Goal: Information Seeking & Learning: Understand process/instructions

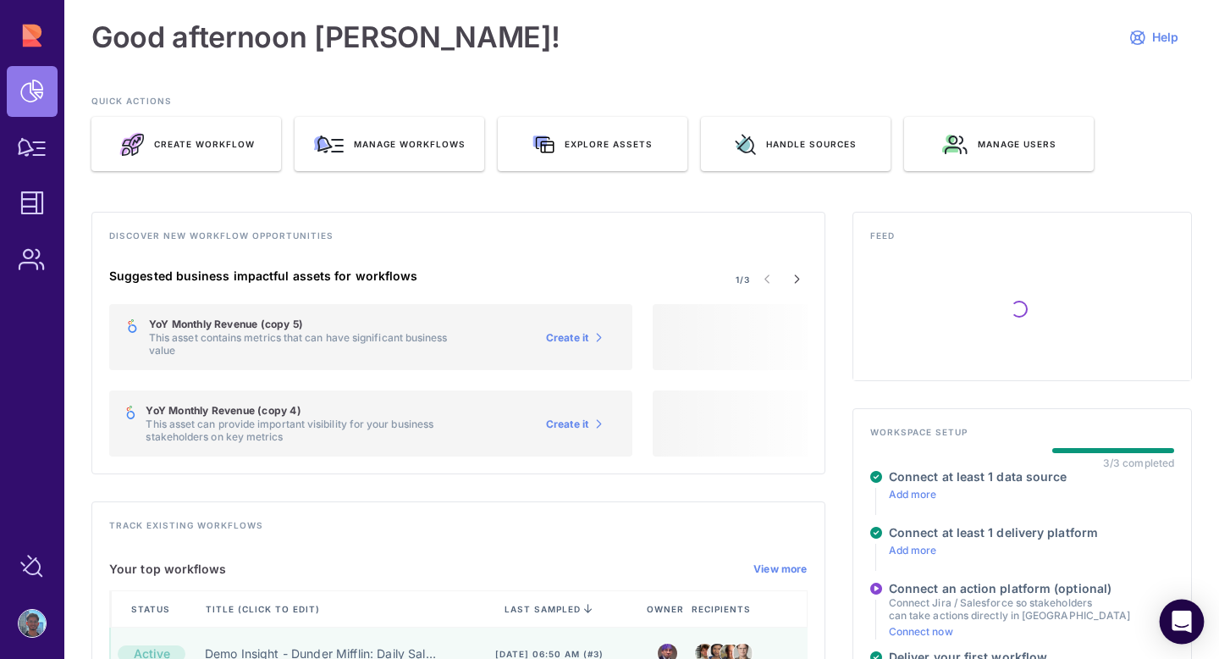
click at [1189, 614] on icon "Open Intercom Messenger" at bounding box center [1182, 621] width 22 height 22
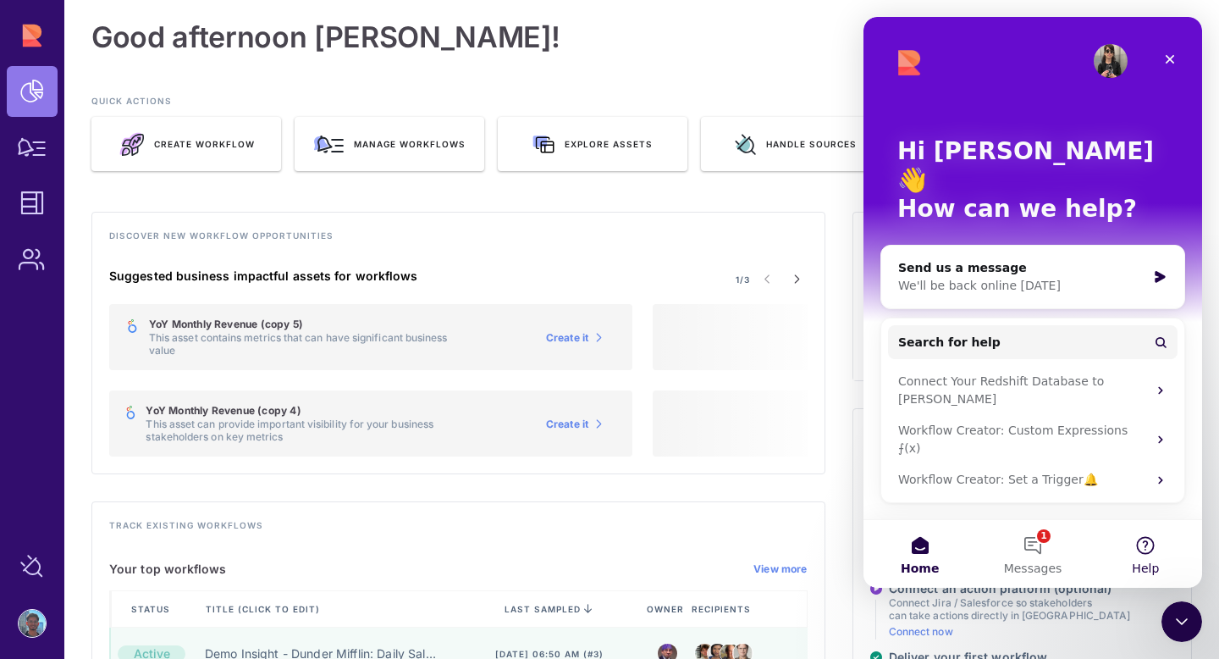
click at [1142, 548] on button "Help" at bounding box center [1145, 554] width 113 height 68
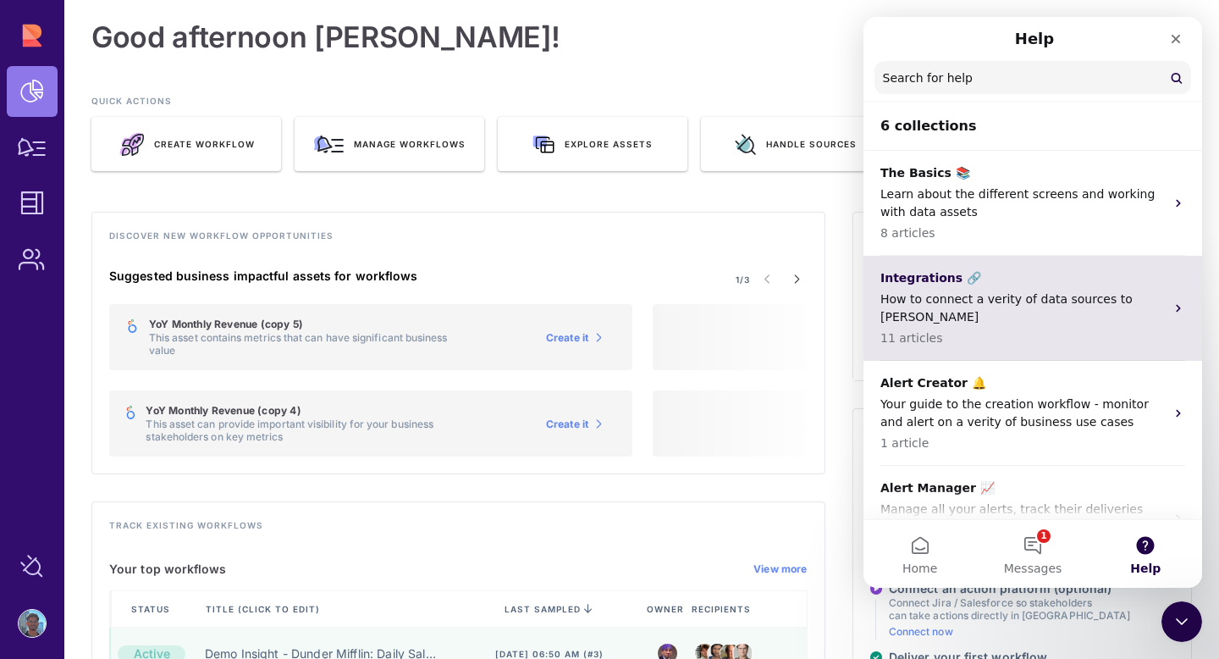
click at [1133, 287] on div "Integrations 🔗 How to connect a verity of data sources to [PERSON_NAME] 11 arti…" at bounding box center [1022, 308] width 284 height 78
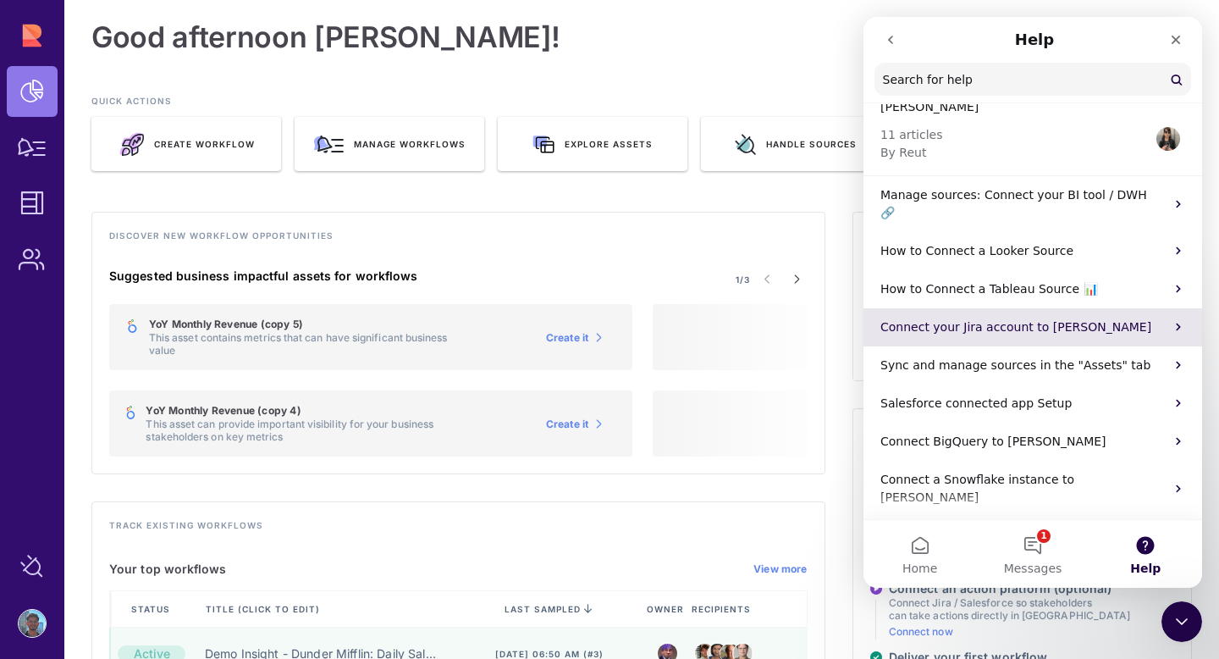
scroll to position [102, 0]
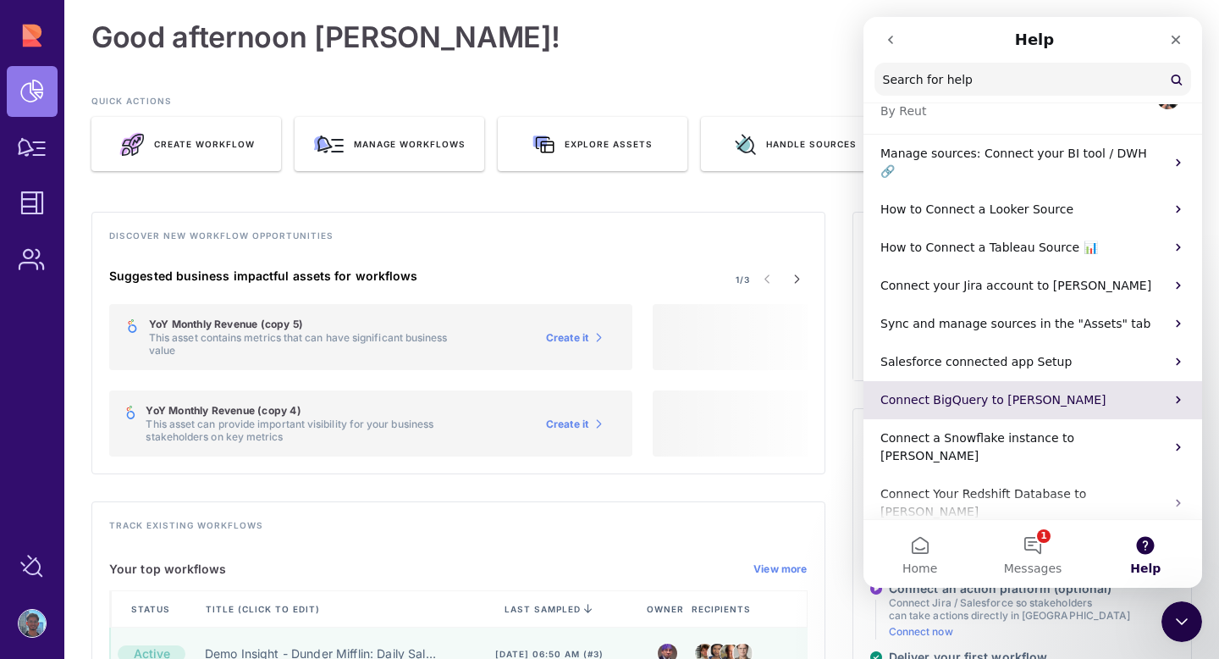
click at [1101, 391] on p "Connect BigQuery to [PERSON_NAME]" at bounding box center [1022, 400] width 284 height 18
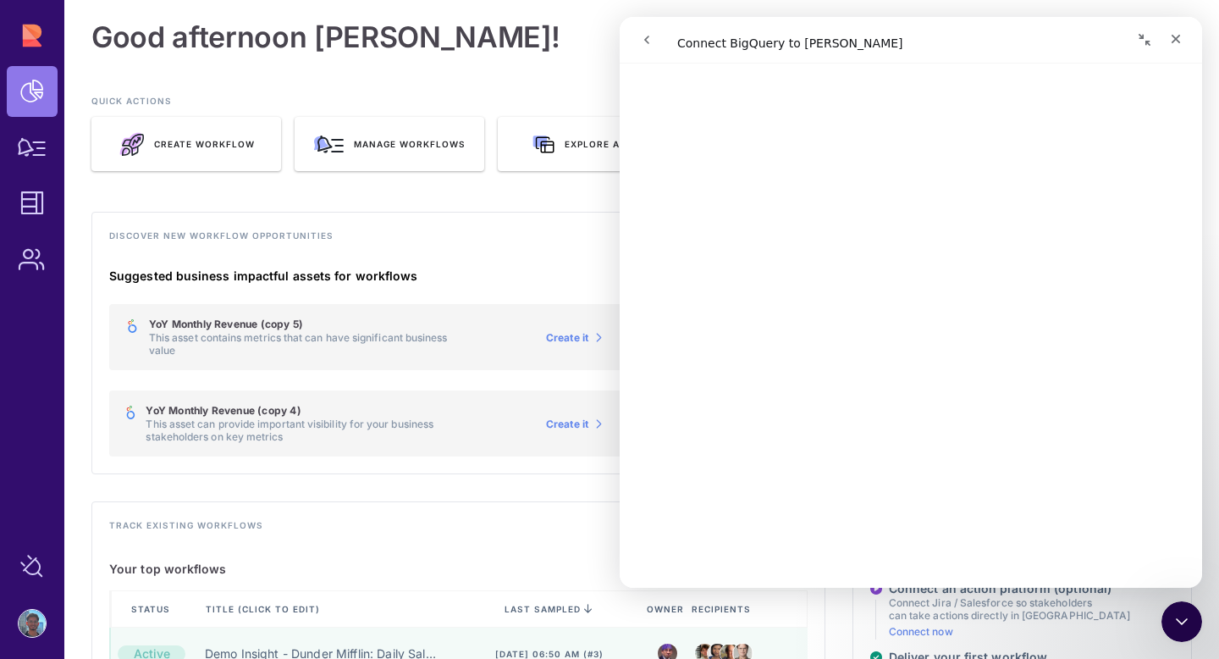
scroll to position [0, 0]
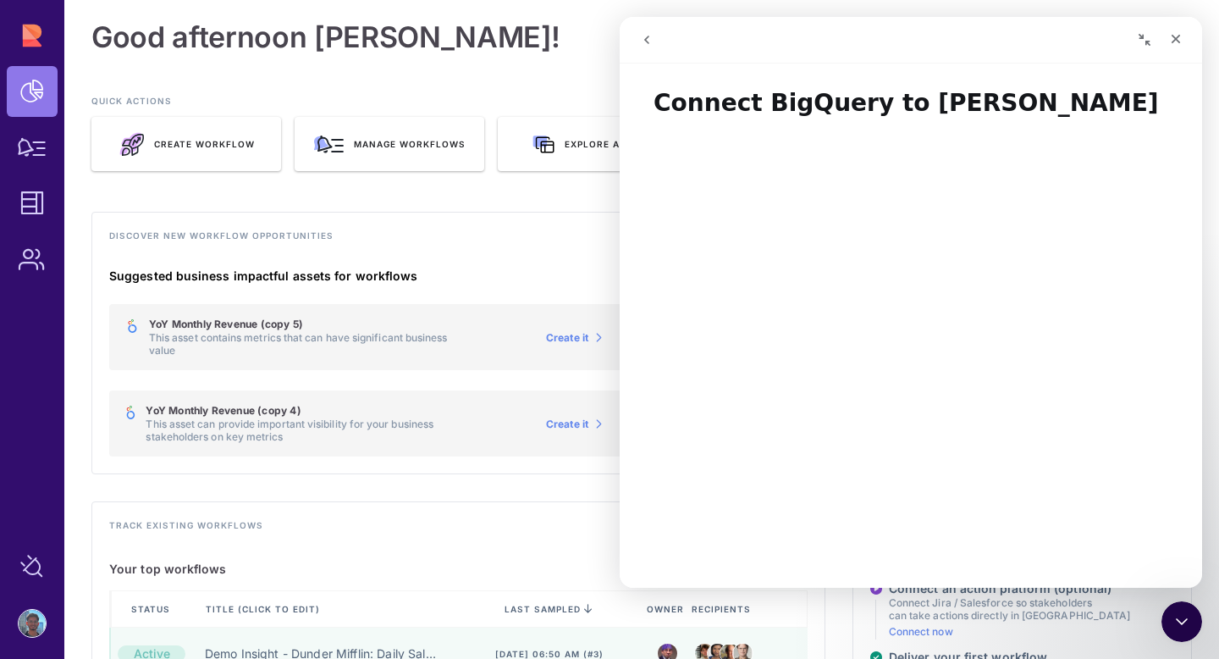
click at [1138, 47] on button "Collapse window" at bounding box center [1144, 40] width 32 height 32
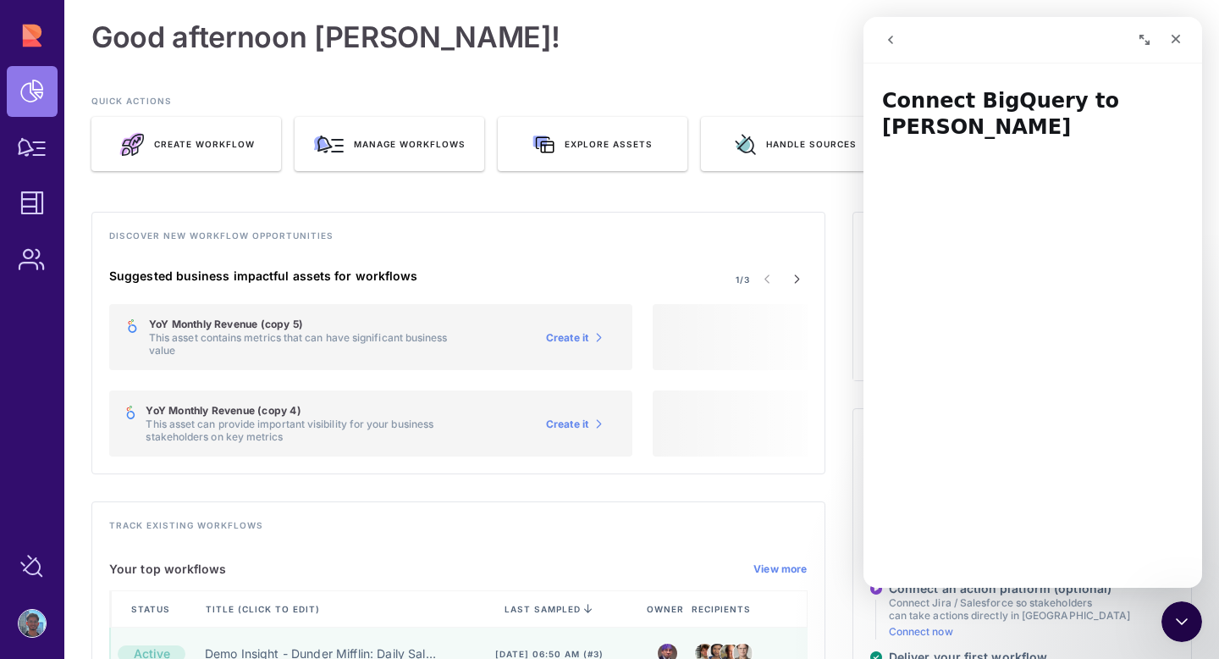
click at [1138, 47] on button "Expand window" at bounding box center [1144, 40] width 32 height 32
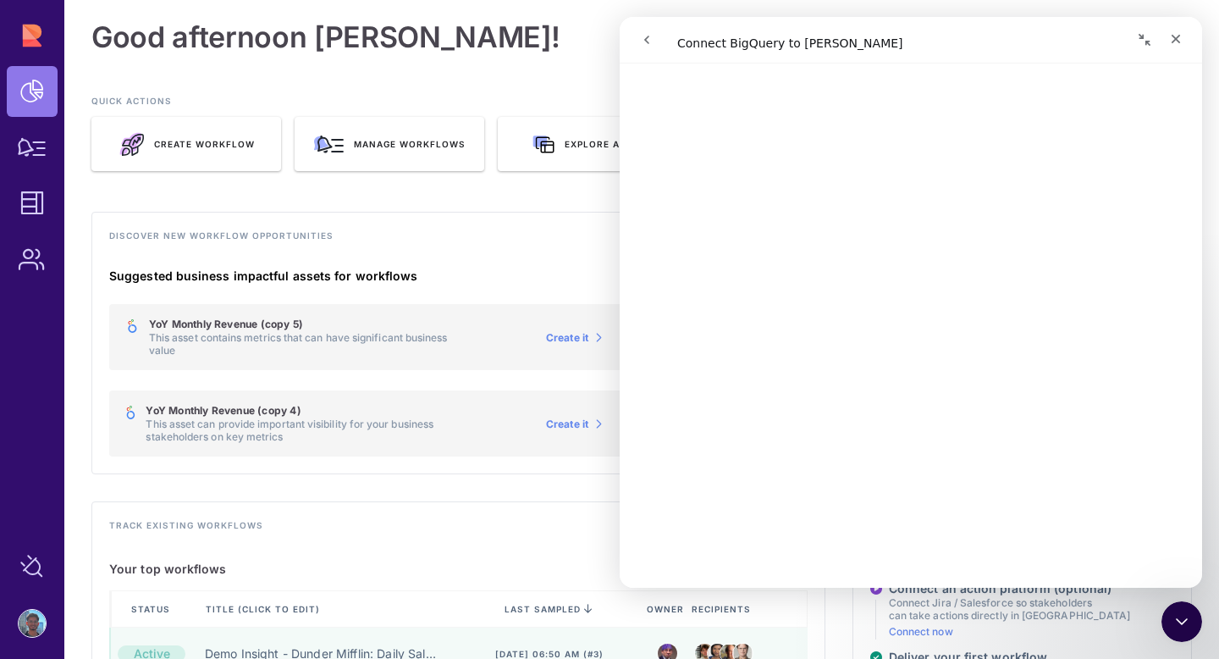
scroll to position [2549, 0]
click at [924, 559] on link "Open in help center" at bounding box center [910, 562] width 135 height 14
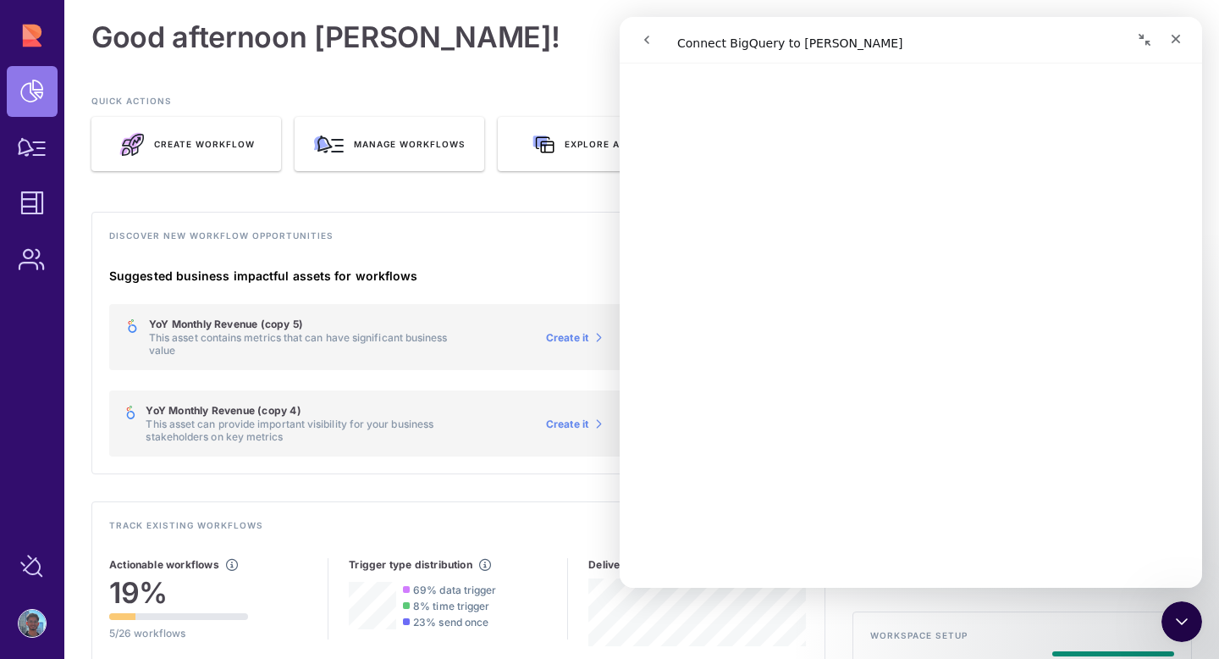
scroll to position [1259, 0]
click at [642, 41] on icon "go back" at bounding box center [647, 40] width 14 height 14
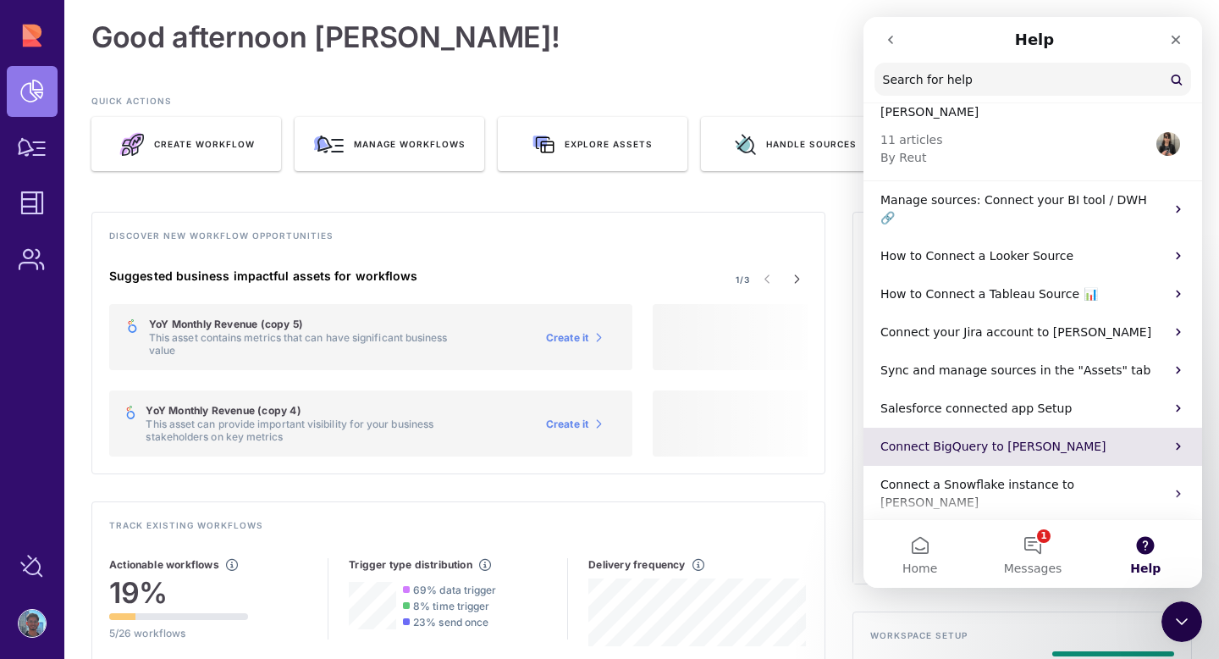
scroll to position [0, 0]
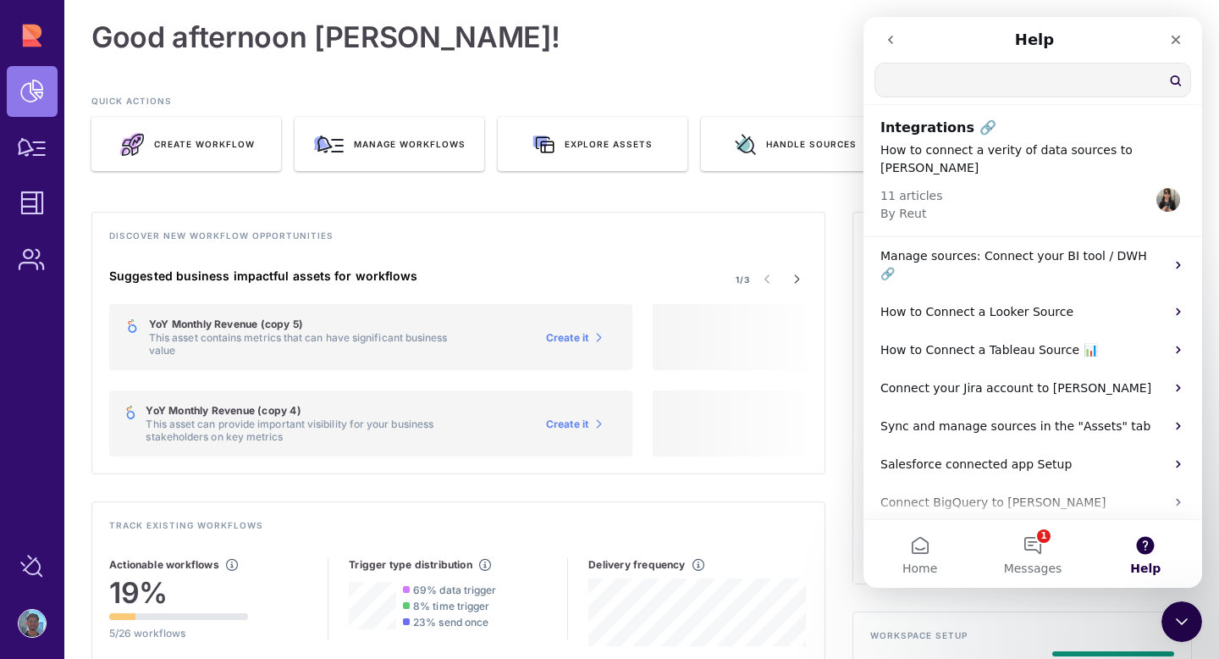
click at [974, 74] on input "Search for help" at bounding box center [1032, 79] width 315 height 33
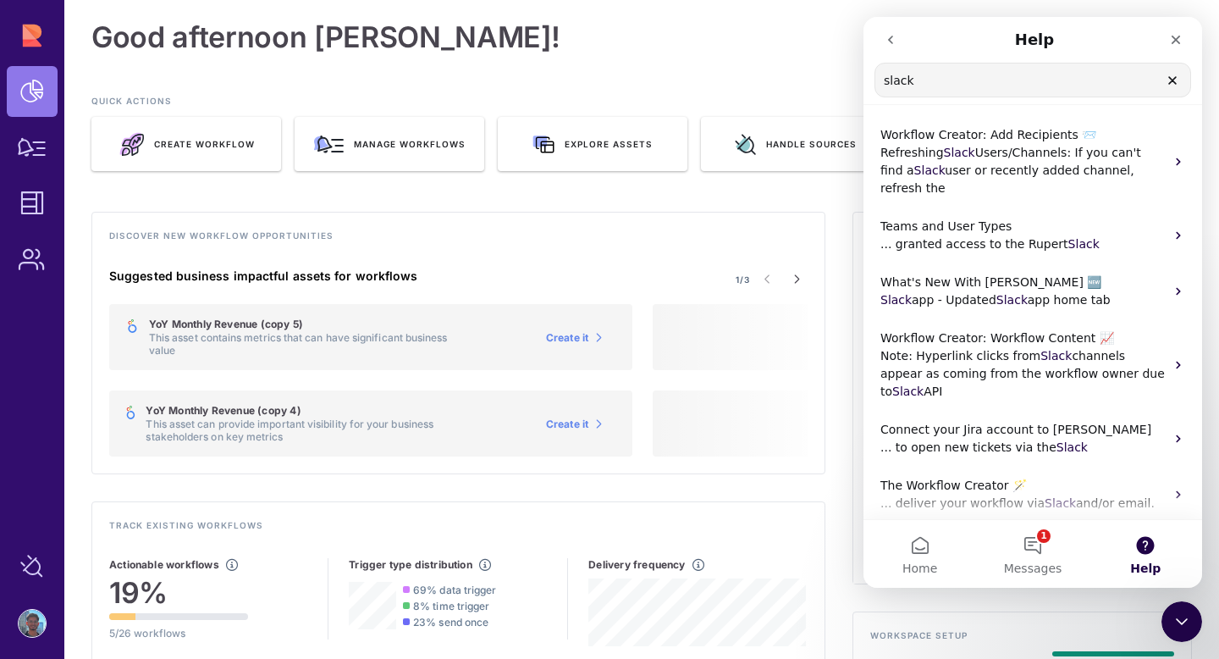
click at [937, 85] on input "slack" at bounding box center [1032, 79] width 315 height 33
type input "slack integration"
click at [892, 47] on button "go back" at bounding box center [890, 40] width 32 height 32
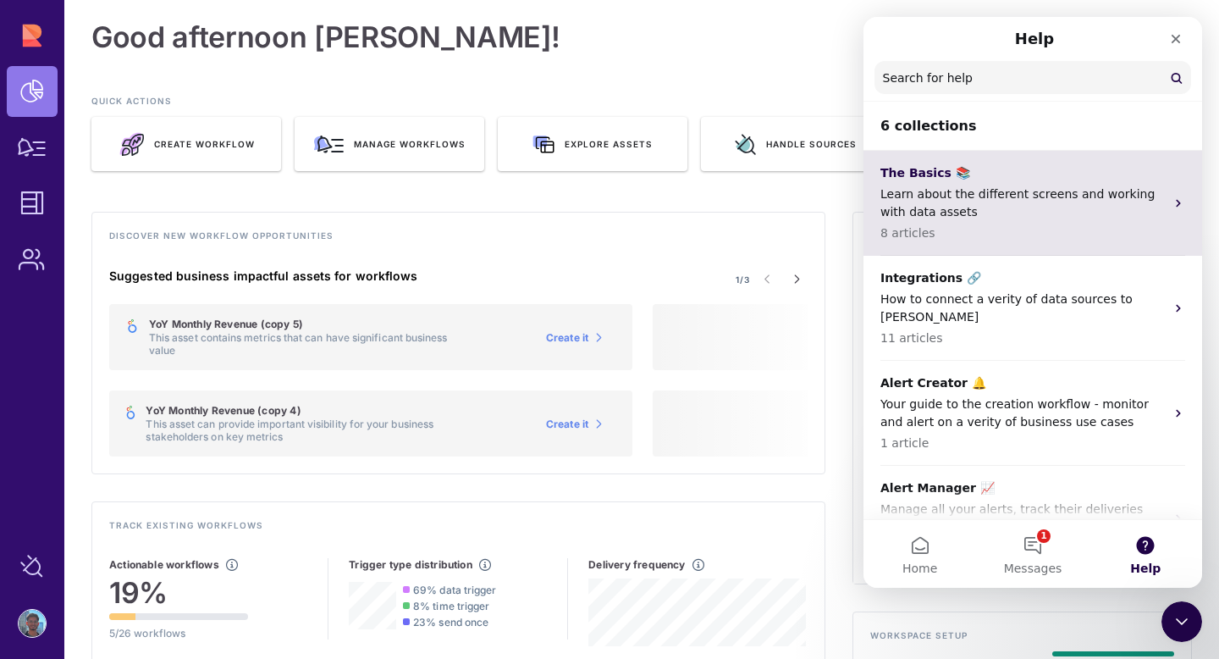
click at [1012, 232] on p "8 articles" at bounding box center [1022, 233] width 284 height 18
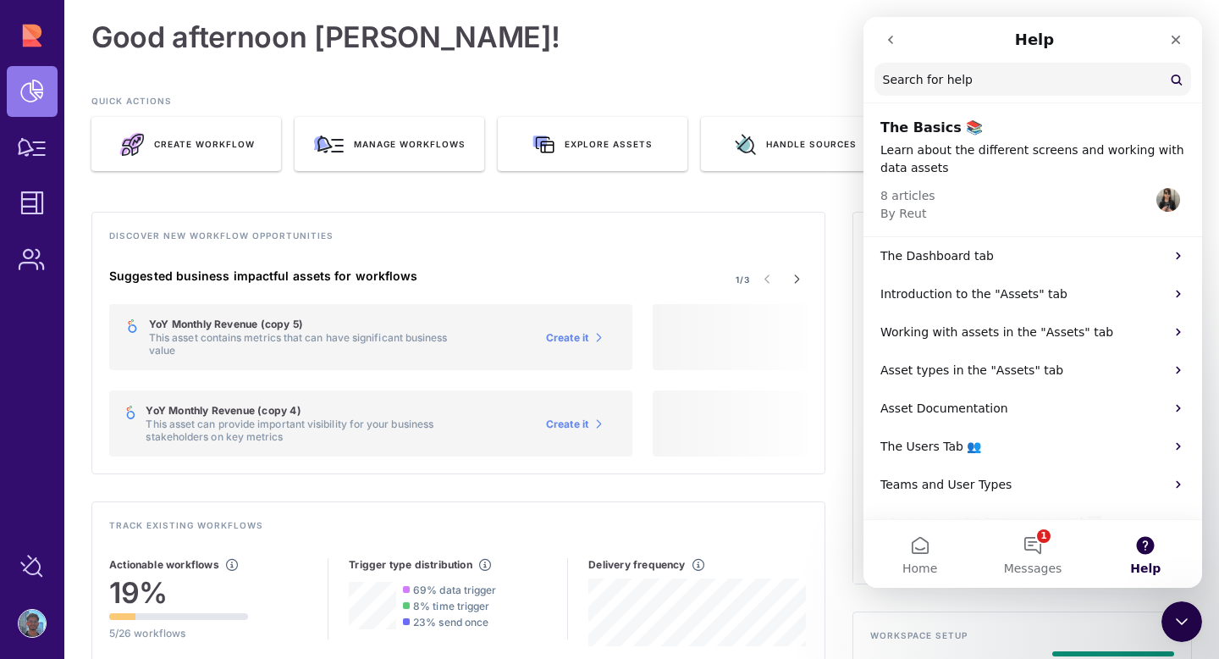
click at [889, 45] on icon "go back" at bounding box center [891, 40] width 14 height 14
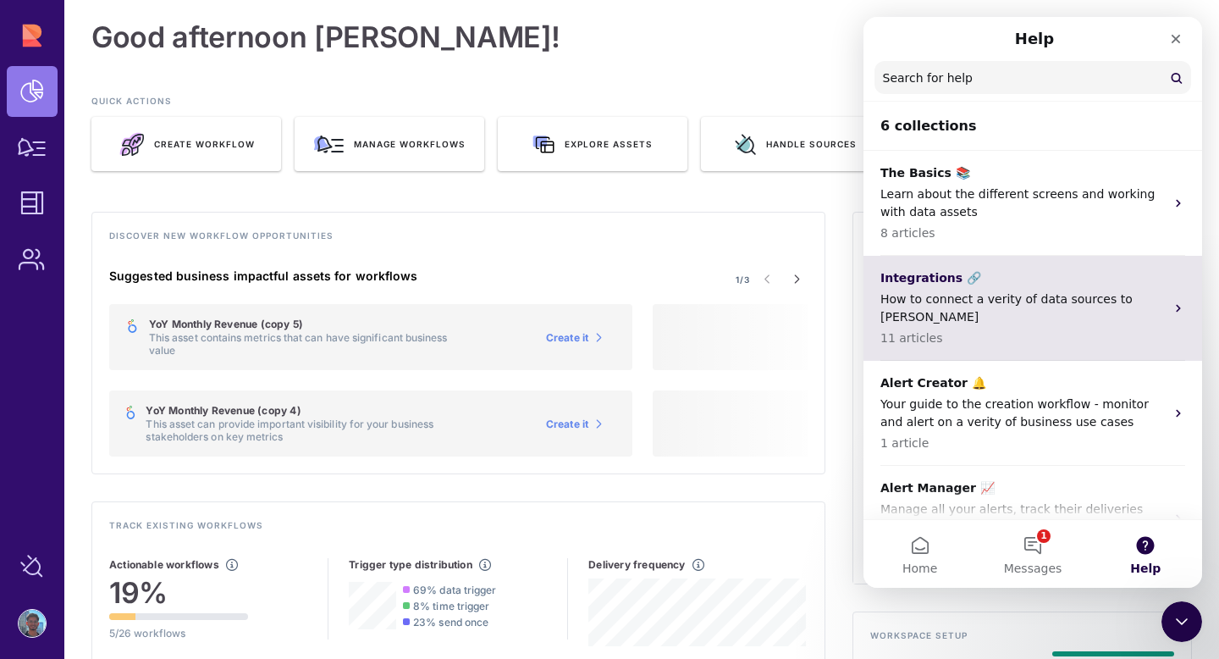
click at [962, 273] on p "Integrations 🔗" at bounding box center [1022, 278] width 284 height 18
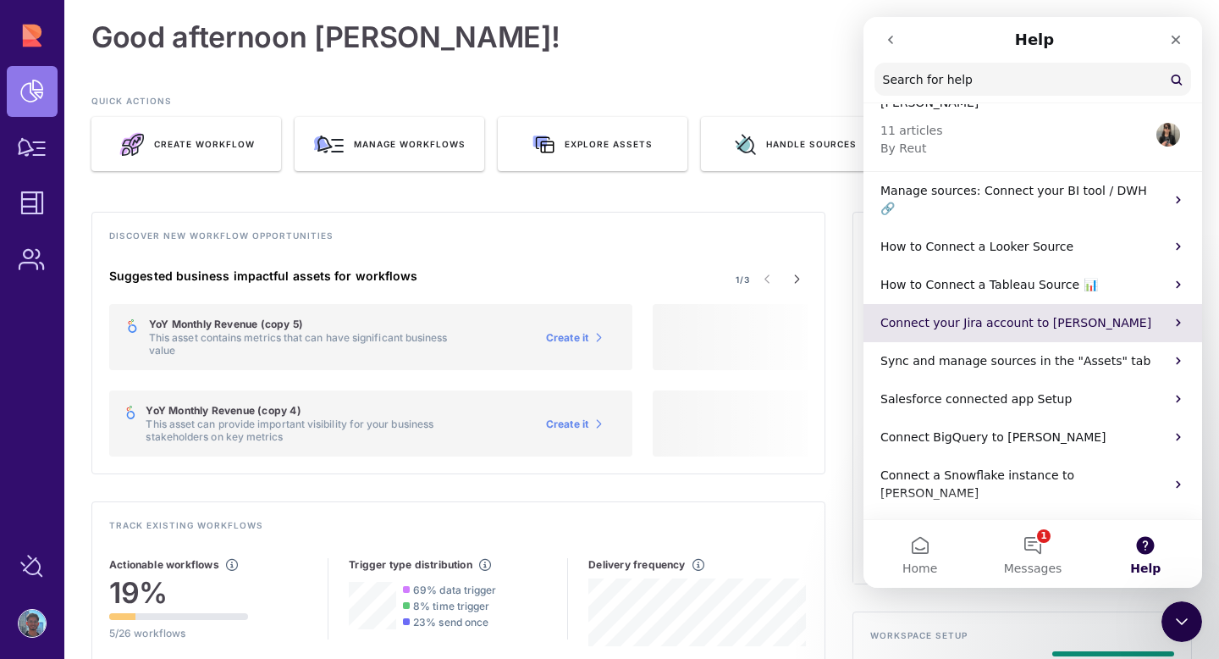
scroll to position [72, 0]
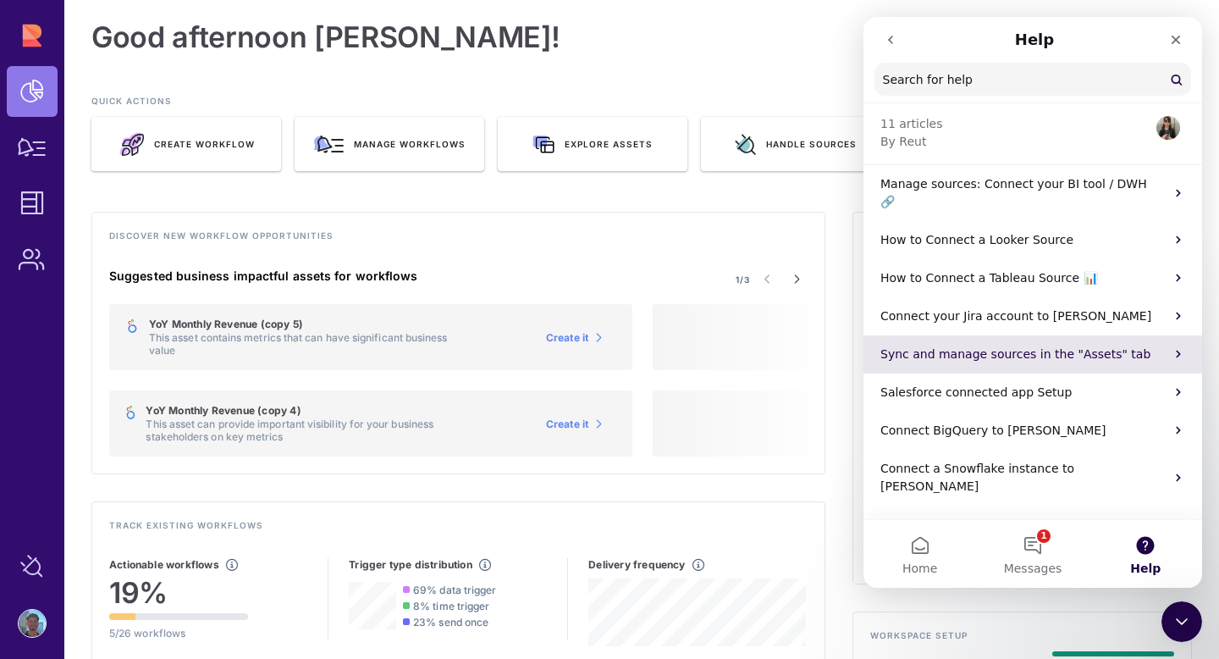
click at [1002, 345] on p "Sync and manage sources in the "Assets" tab" at bounding box center [1022, 354] width 284 height 18
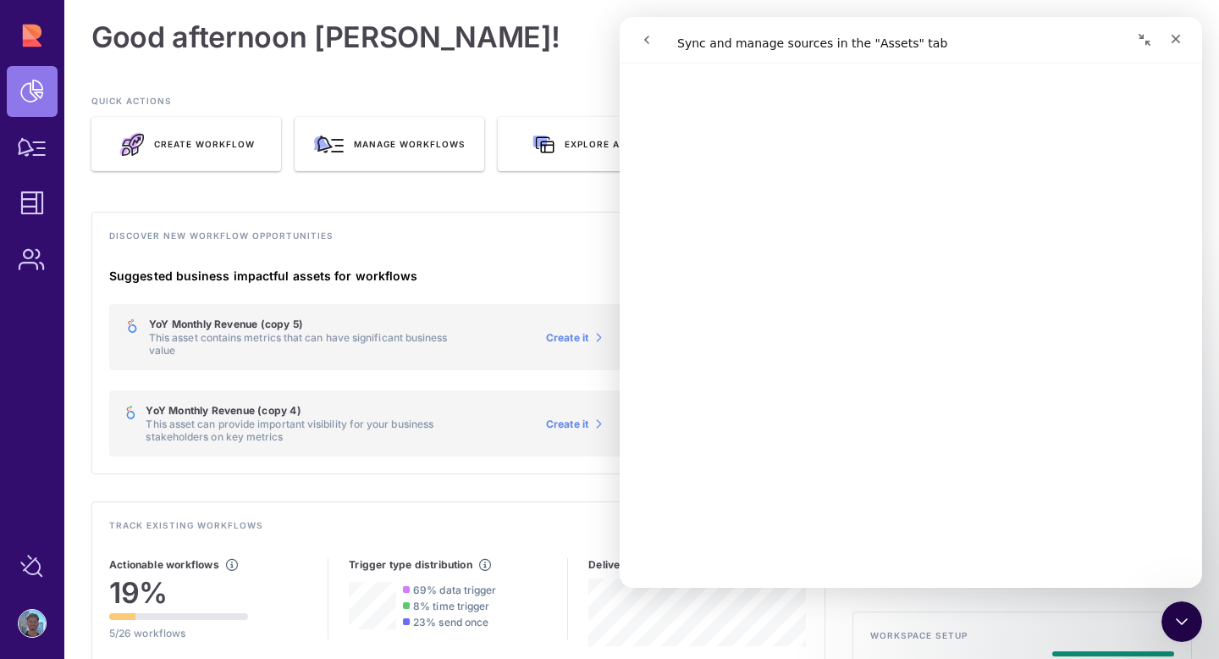
scroll to position [2145, 0]
click at [633, 45] on button "go back" at bounding box center [647, 40] width 32 height 32
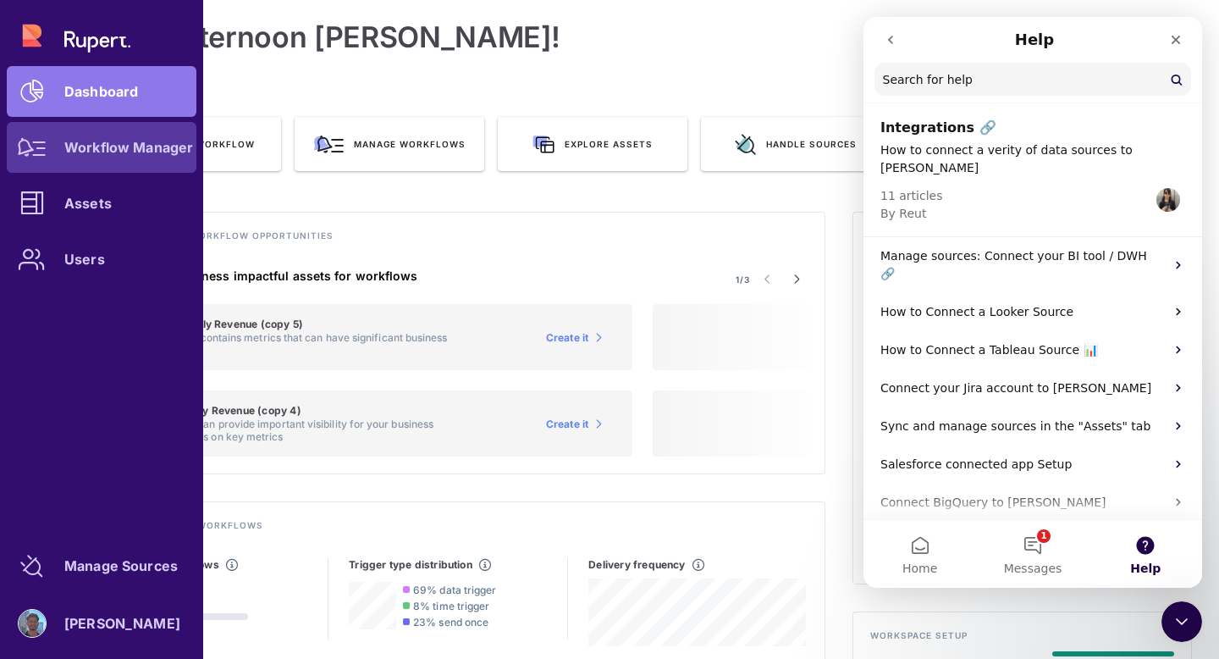
click at [62, 162] on link "Workflow Manager" at bounding box center [102, 147] width 190 height 51
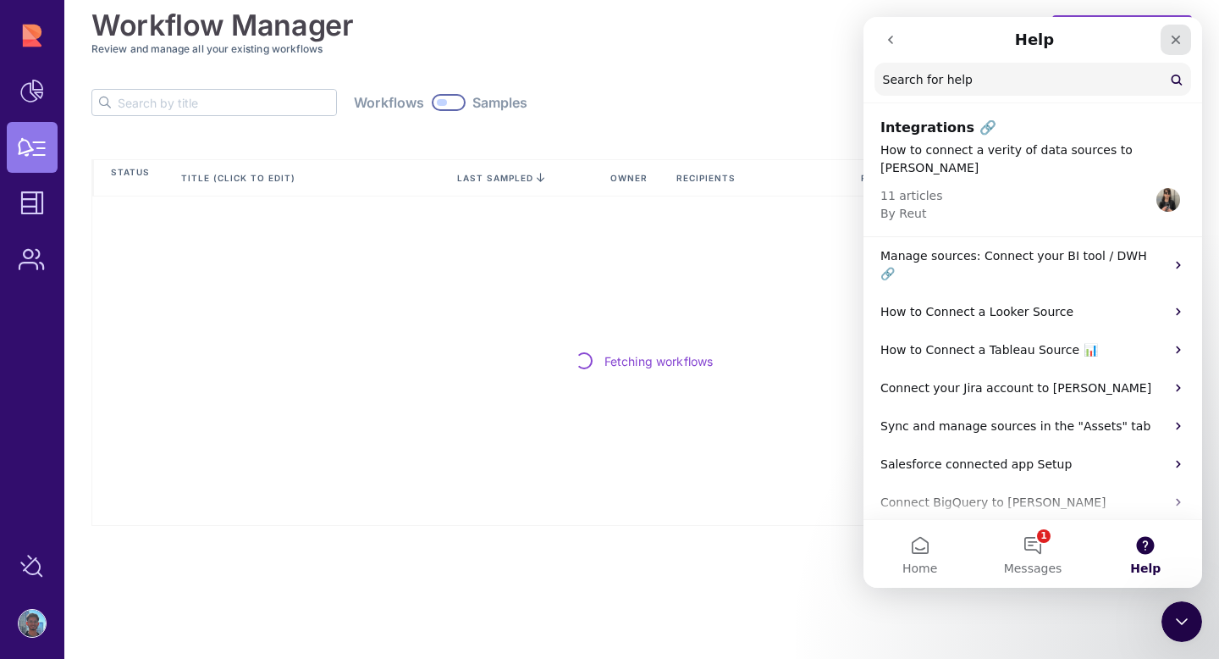
click at [1176, 30] on div "Close" at bounding box center [1175, 40] width 30 height 30
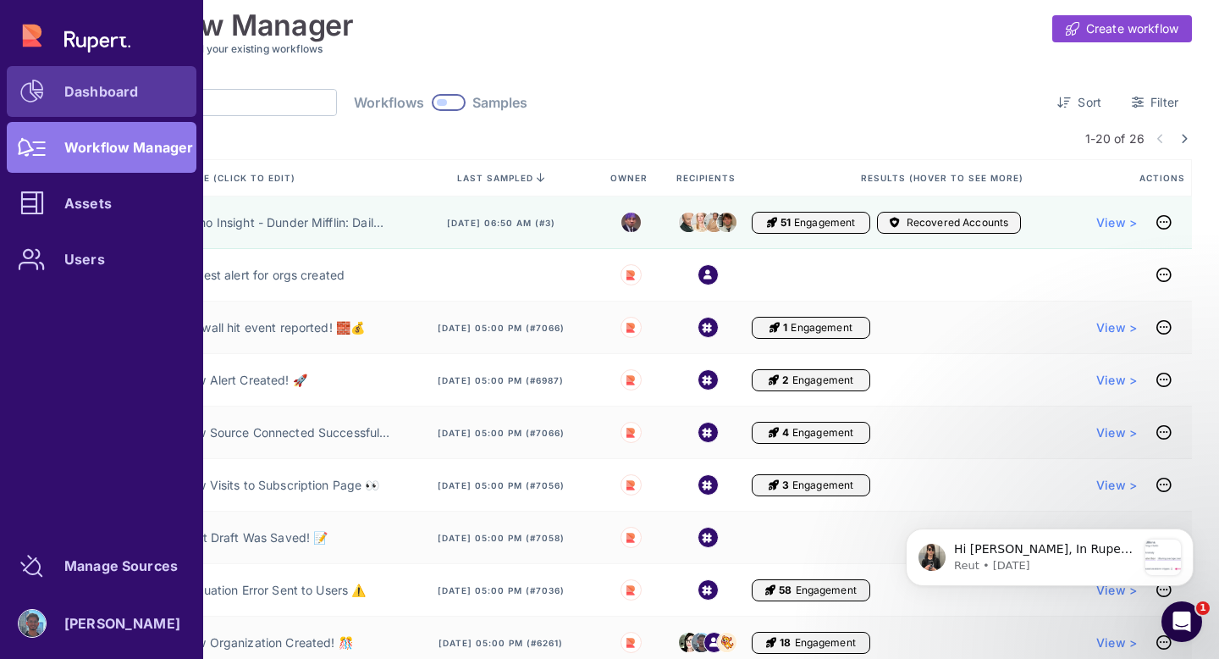
click at [43, 94] on icon at bounding box center [32, 92] width 24 height 24
